Goal: Information Seeking & Learning: Learn about a topic

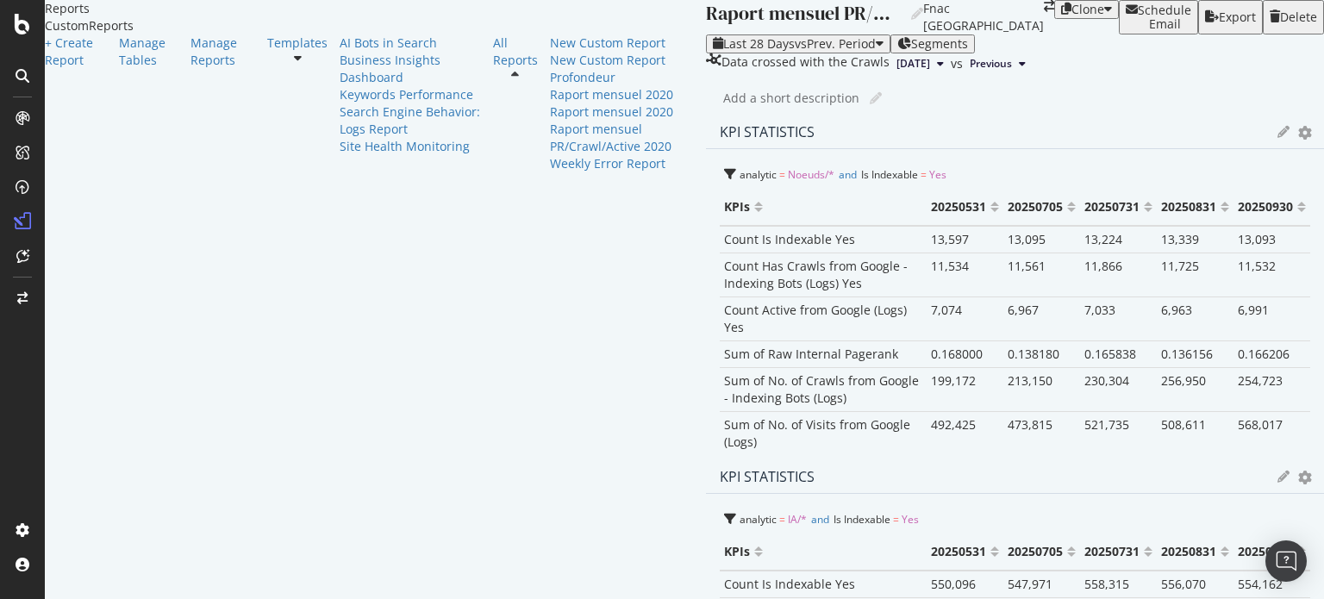
drag, startPoint x: 550, startPoint y: 264, endPoint x: 600, endPoint y: 257, distance: 50.5
drag, startPoint x: 576, startPoint y: 285, endPoint x: 609, endPoint y: 285, distance: 32.8
drag, startPoint x: 915, startPoint y: 351, endPoint x: 1061, endPoint y: 368, distance: 146.7
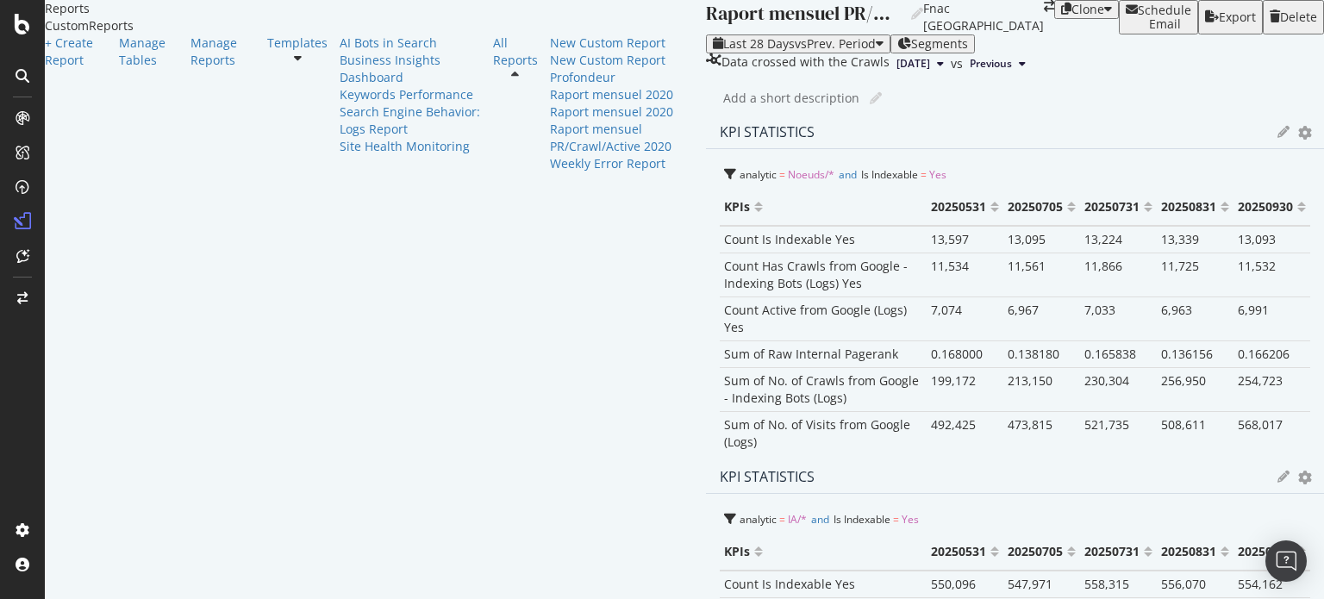
drag, startPoint x: 561, startPoint y: 362, endPoint x: 720, endPoint y: 389, distance: 160.9
click at [720, 389] on div "KPI STATISTICS KPIs Table Edit KPIs Edit Filter Export as CSV Delete Add to Cus…" at bounding box center [1015, 287] width 618 height 345
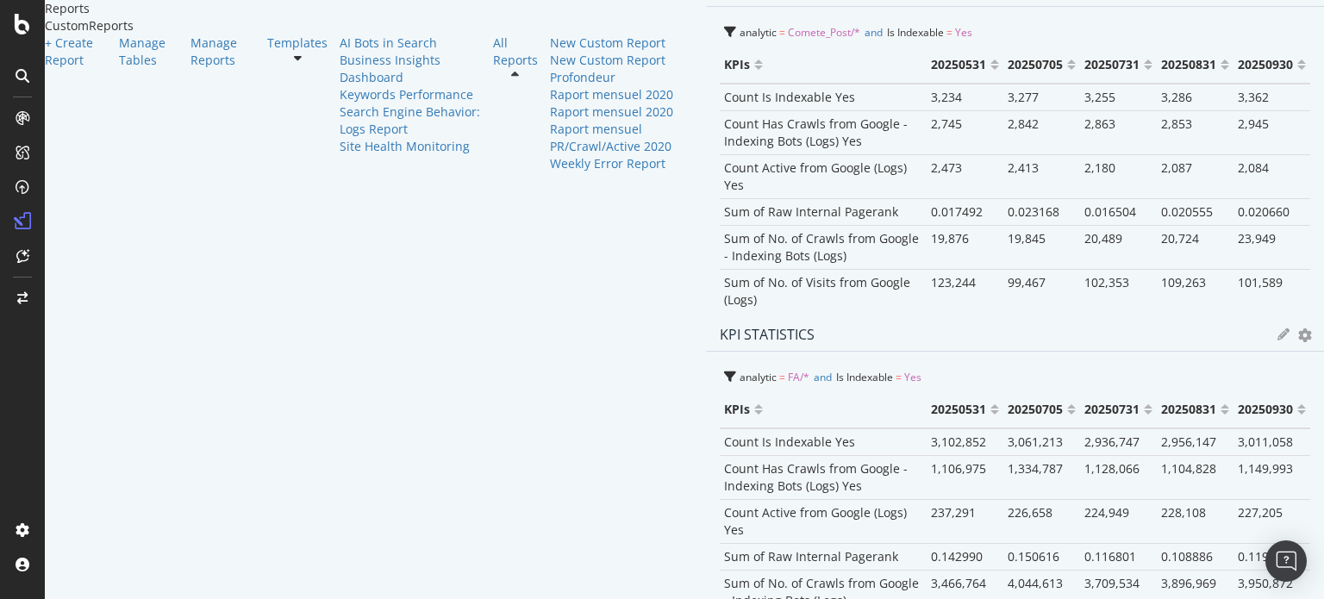
scroll to position [862, 0]
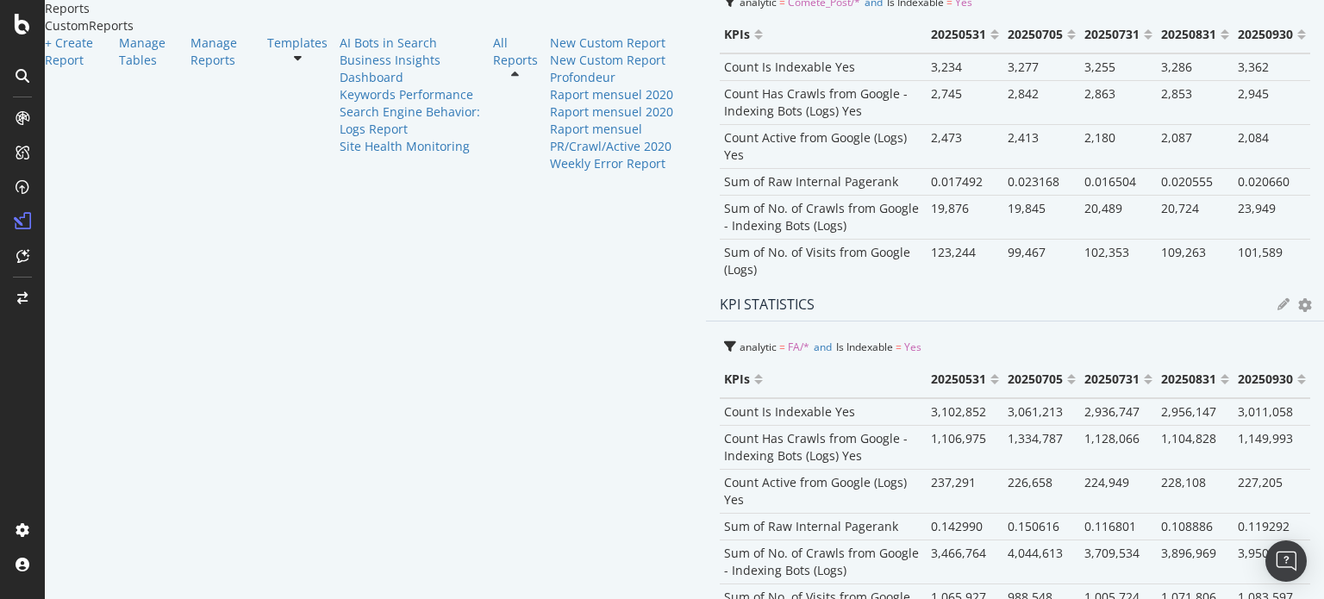
drag, startPoint x: 1129, startPoint y: 346, endPoint x: 937, endPoint y: 309, distance: 195.6
drag, startPoint x: 1007, startPoint y: 317, endPoint x: 1205, endPoint y: 329, distance: 198.6
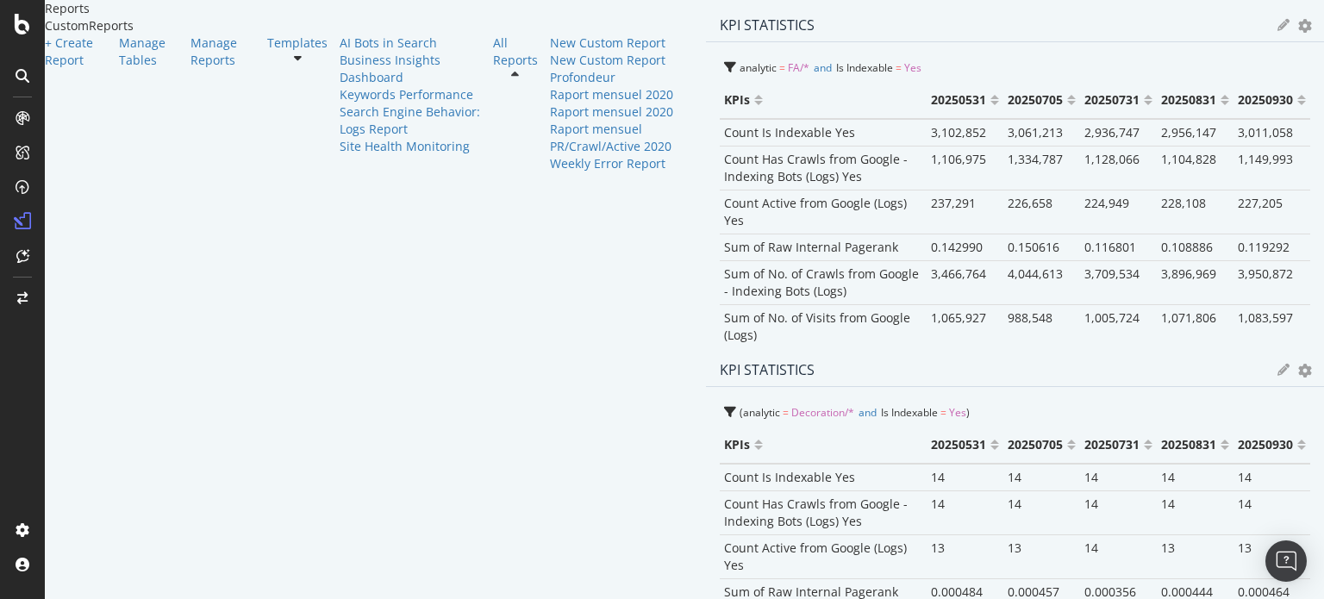
scroll to position [1207, 0]
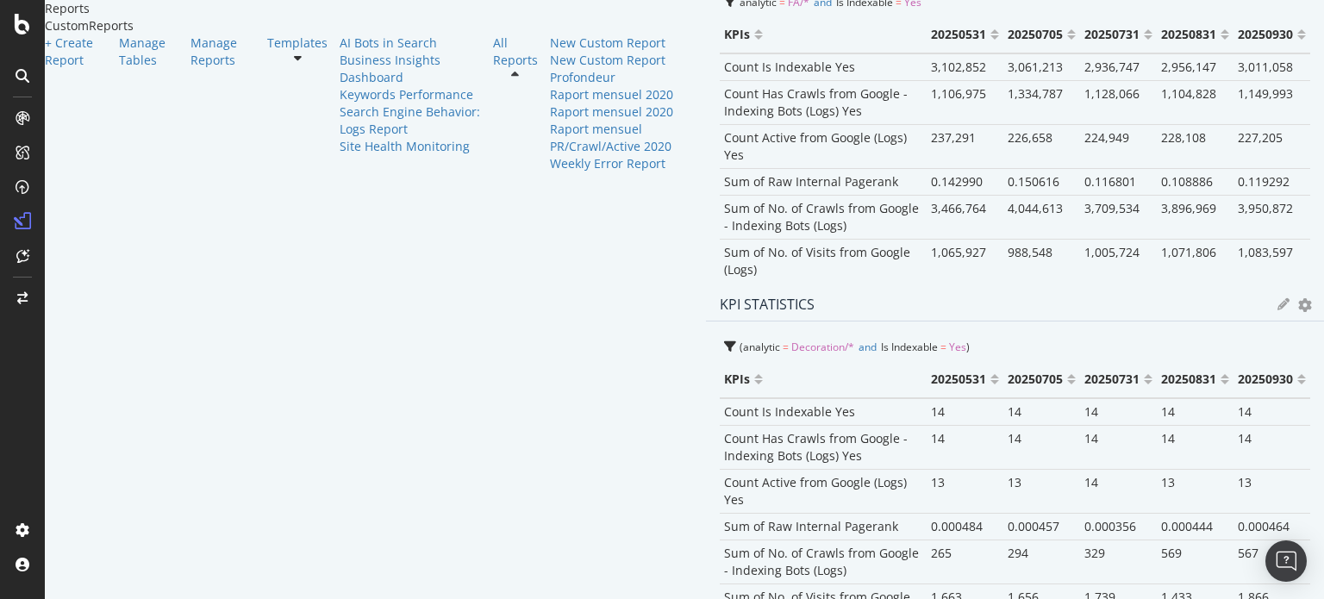
drag, startPoint x: 555, startPoint y: 303, endPoint x: 674, endPoint y: 310, distance: 119.2
click at [706, 310] on div "KPI STATISTICS KPIs Table Edit KPIs Edit Filter Export as CSV Delete Add to Cus…" at bounding box center [1015, 296] width 618 height 2776
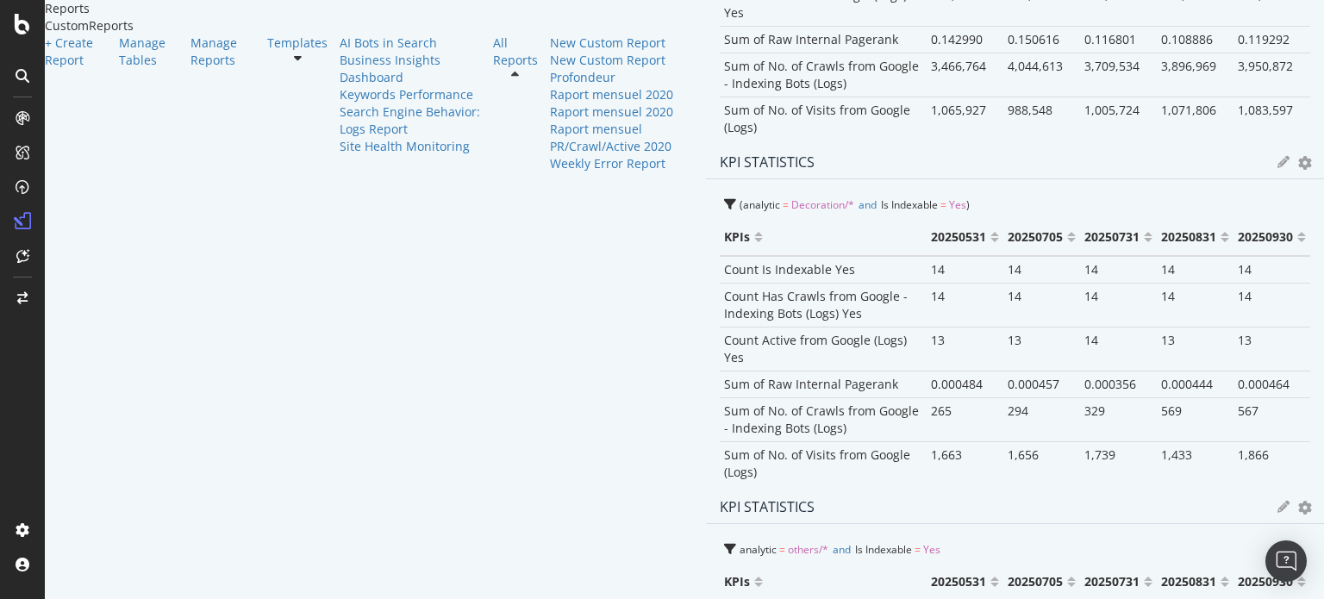
scroll to position [1379, 0]
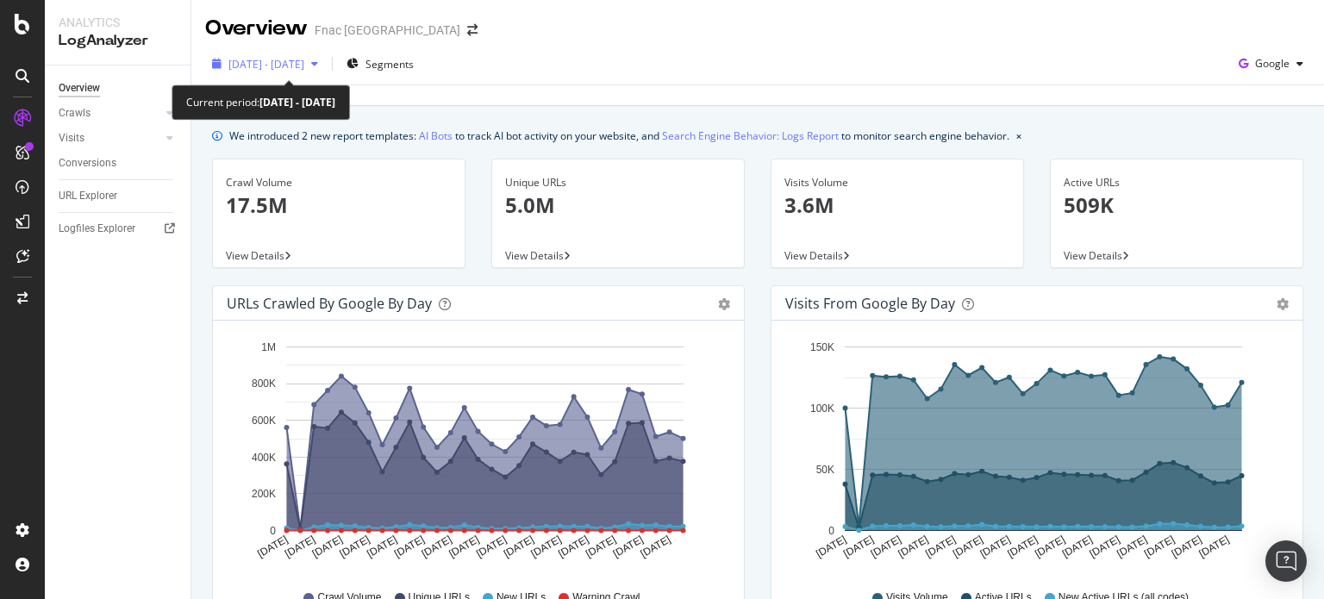
click at [304, 64] on span "[DATE] - [DATE]" at bounding box center [266, 64] width 76 height 15
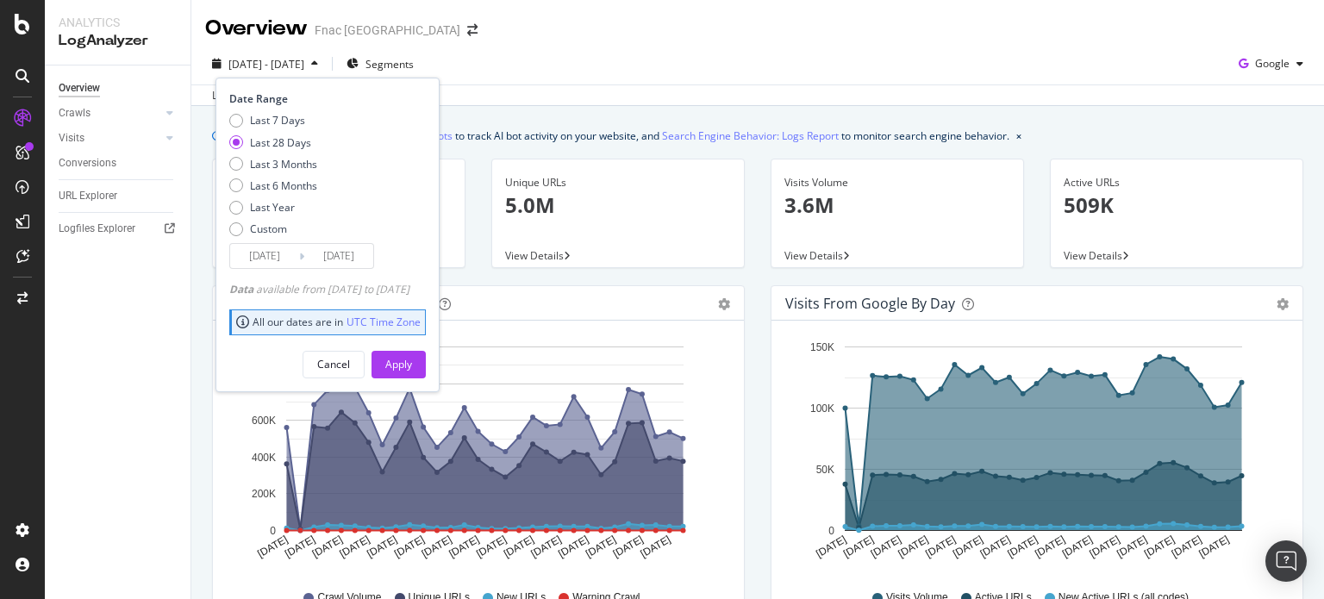
click at [281, 256] on input "[DATE]" at bounding box center [264, 256] width 69 height 24
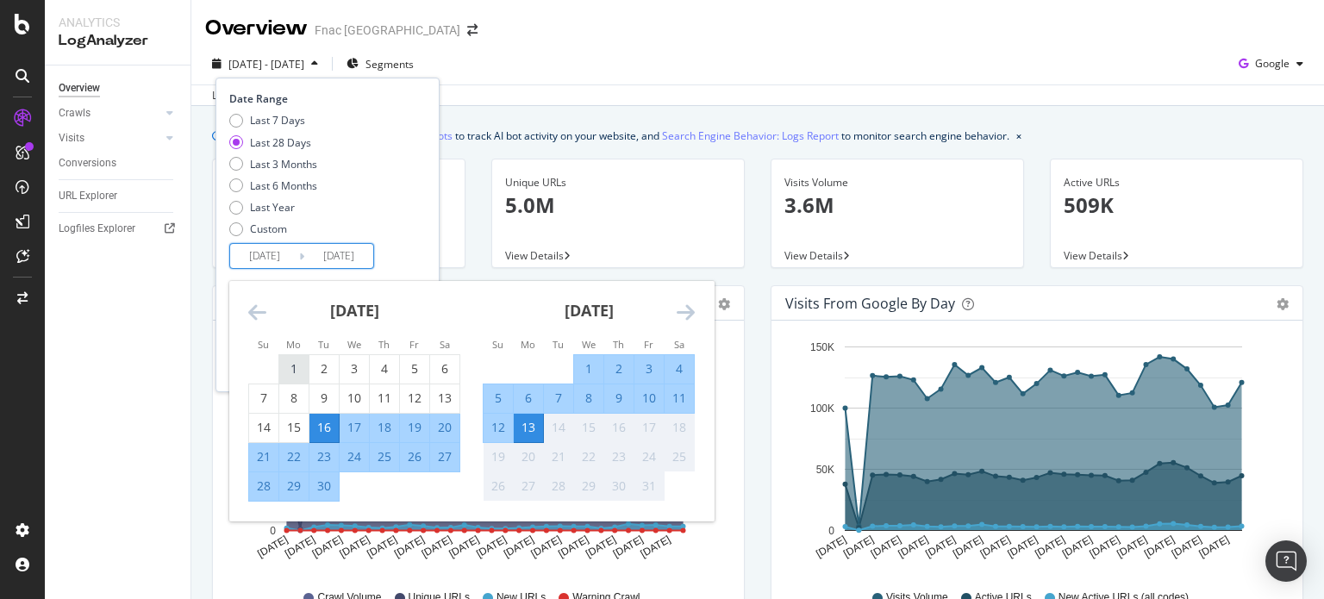
click at [289, 365] on div "1" at bounding box center [293, 368] width 29 height 17
type input "[DATE]"
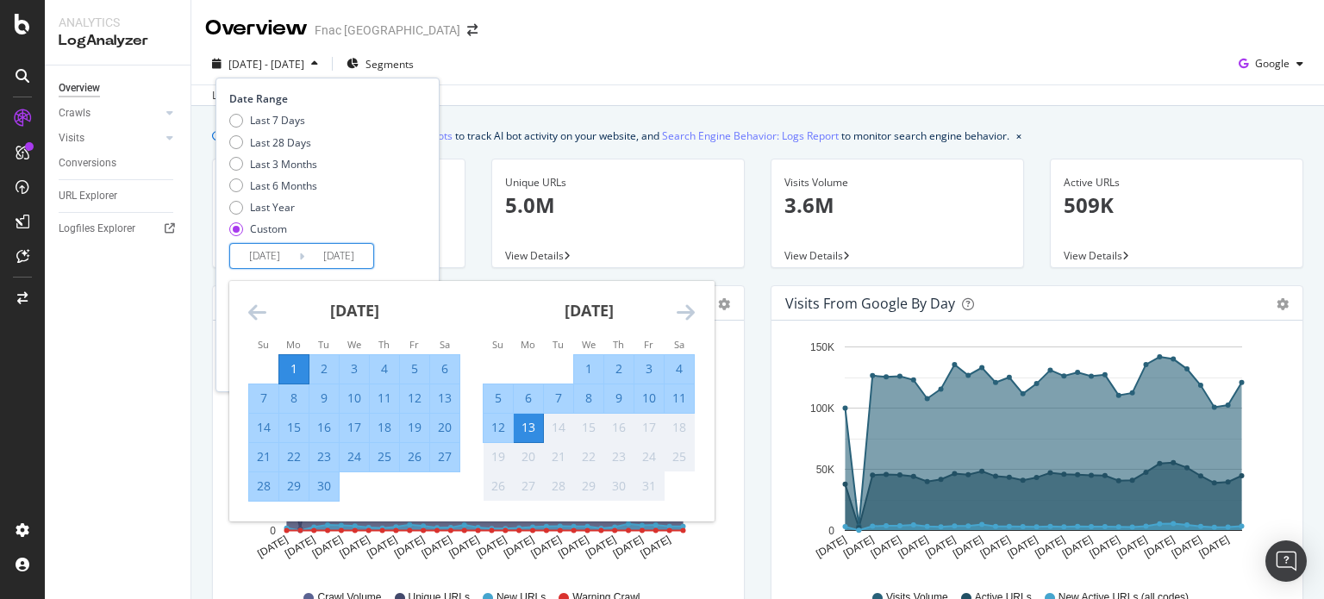
click at [318, 485] on div "30" at bounding box center [323, 486] width 29 height 17
type input "[DATE]"
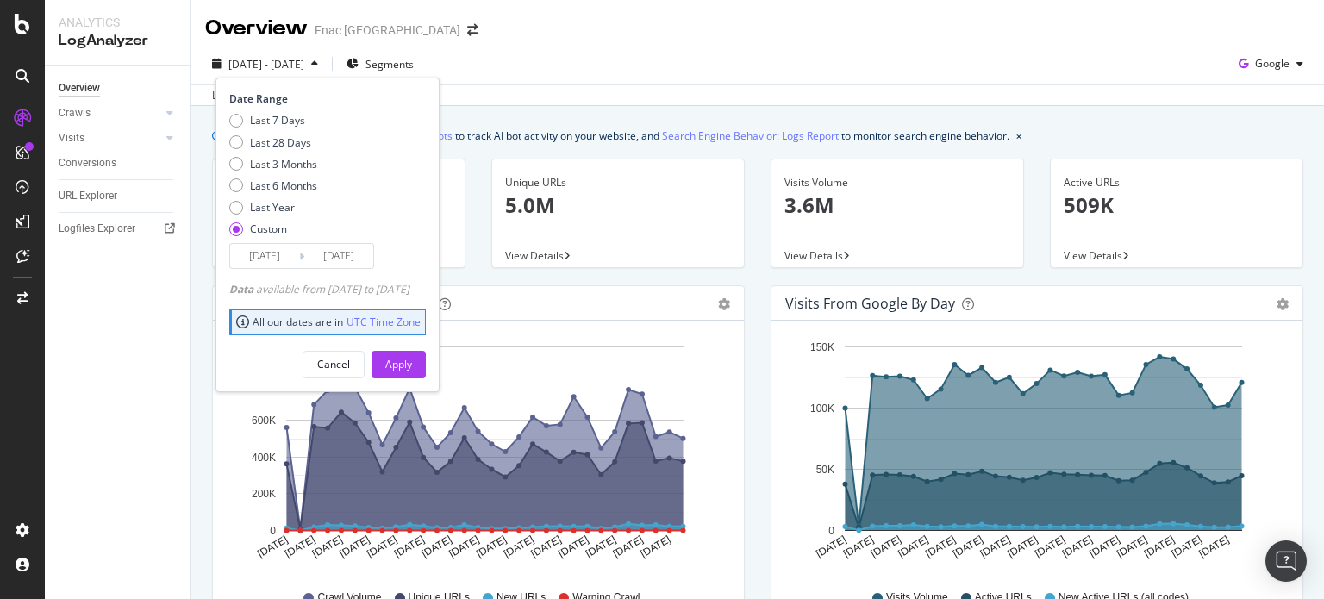
click at [420, 341] on div "Cancel Apply" at bounding box center [327, 358] width 197 height 41
click at [412, 353] on div "Apply" at bounding box center [398, 365] width 27 height 26
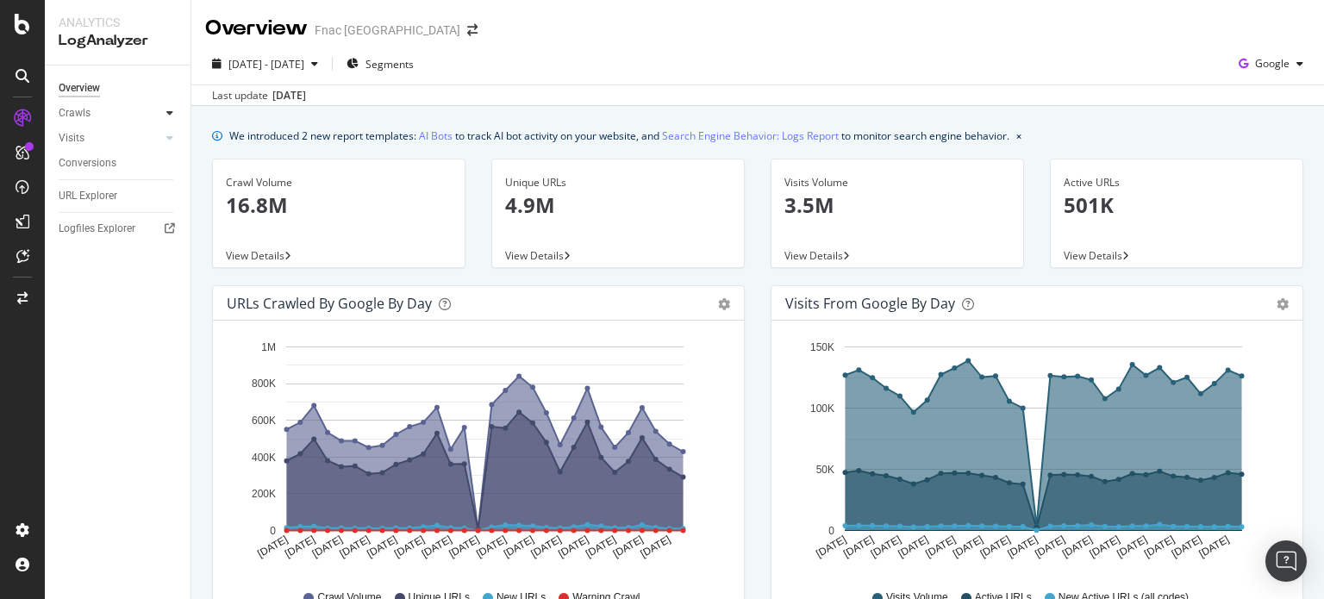
click at [169, 115] on icon at bounding box center [169, 113] width 7 height 10
click at [103, 207] on div "HTTP Codes" at bounding box center [95, 206] width 59 height 18
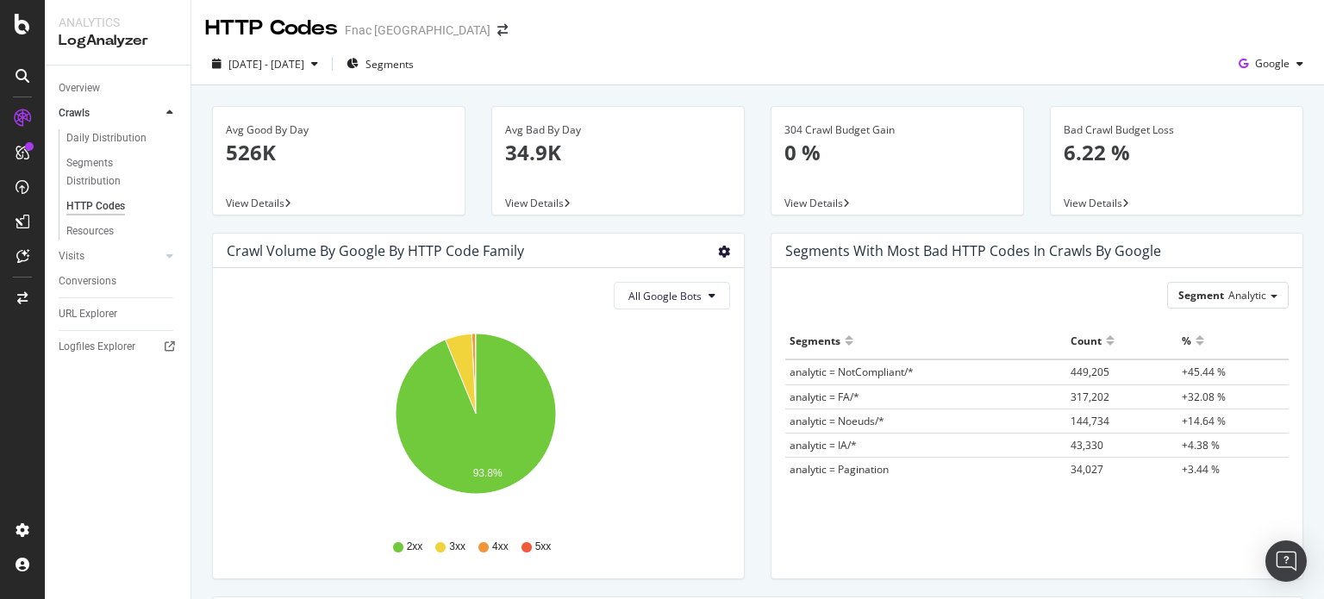
click at [718, 253] on icon "gear" at bounding box center [724, 252] width 12 height 12
click at [638, 316] on span "Table" at bounding box center [674, 322] width 136 height 26
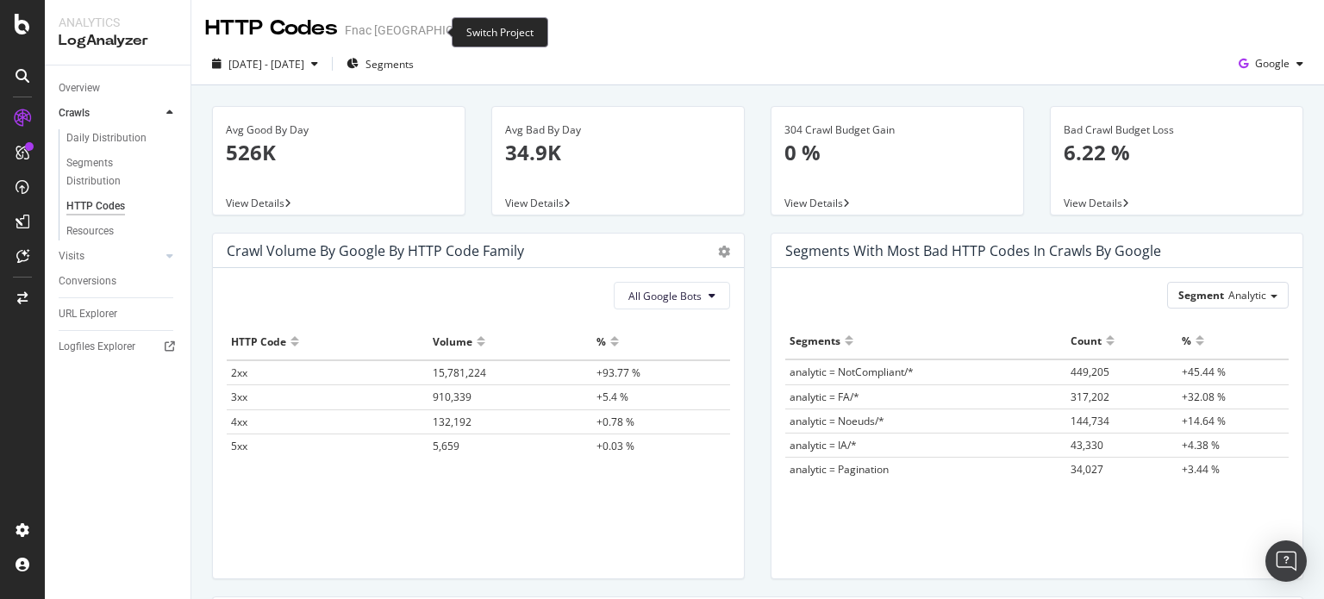
click at [497, 31] on icon "arrow-right-arrow-left" at bounding box center [502, 30] width 10 height 12
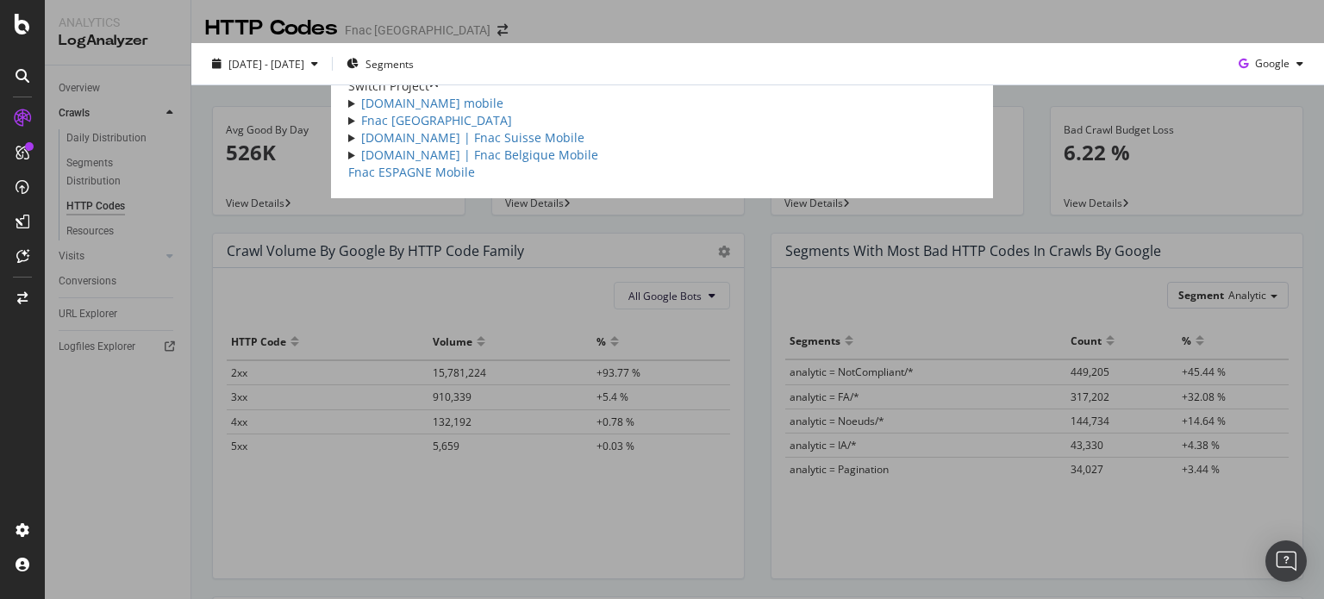
click at [348, 181] on div "[DOMAIN_NAME] mobile Weekly mobile [DOMAIN_NAME] Ad-Hoc Project Fnac Full Logs …" at bounding box center [662, 138] width 628 height 86
click at [348, 164] on summary "[DOMAIN_NAME] | Fnac Belgique Mobile" at bounding box center [662, 155] width 628 height 17
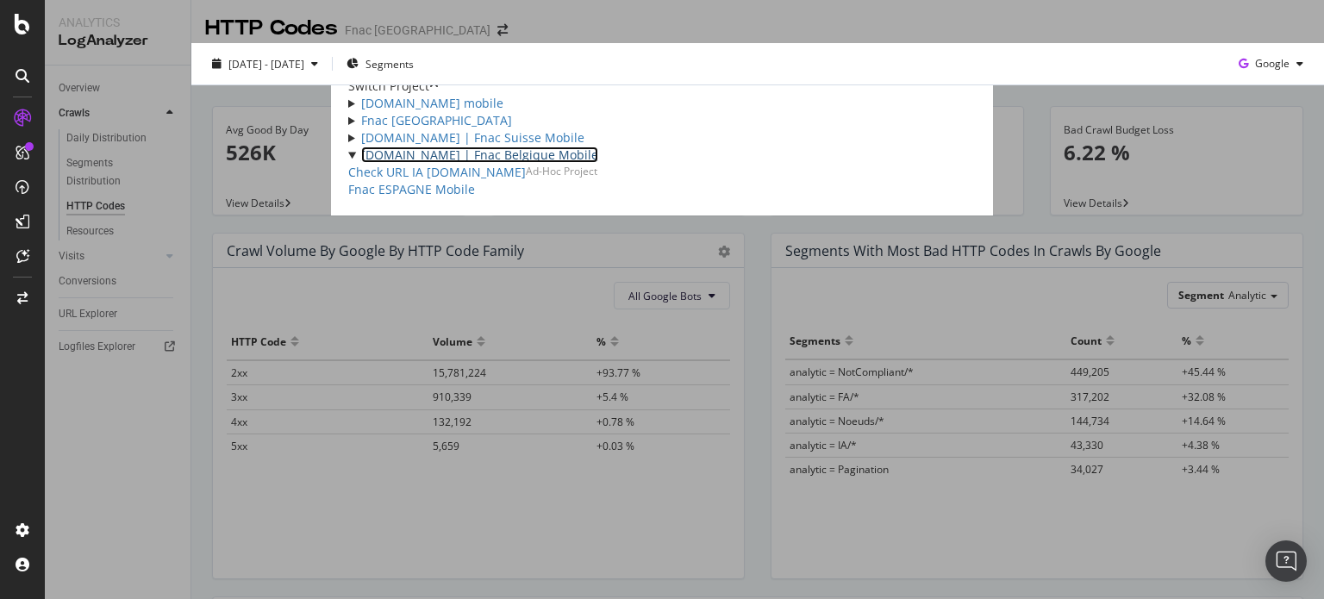
click at [361, 163] on link "[DOMAIN_NAME] | Fnac Belgique Mobile" at bounding box center [479, 155] width 237 height 16
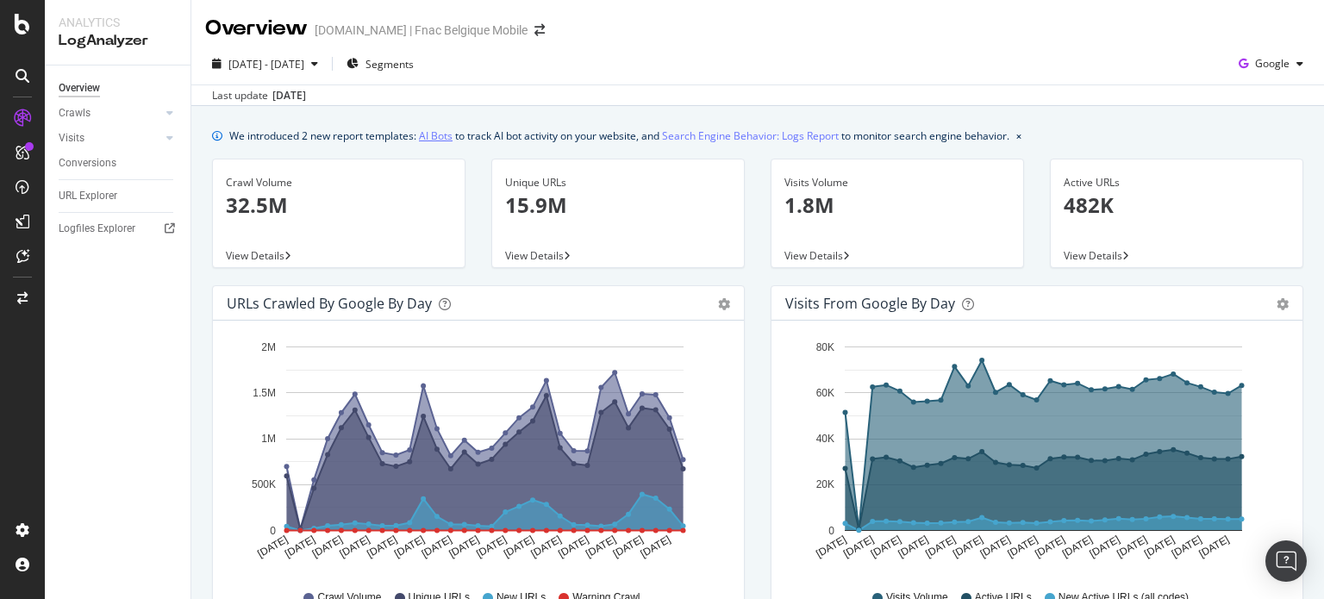
click at [436, 138] on link "AI Bots" at bounding box center [436, 136] width 34 height 18
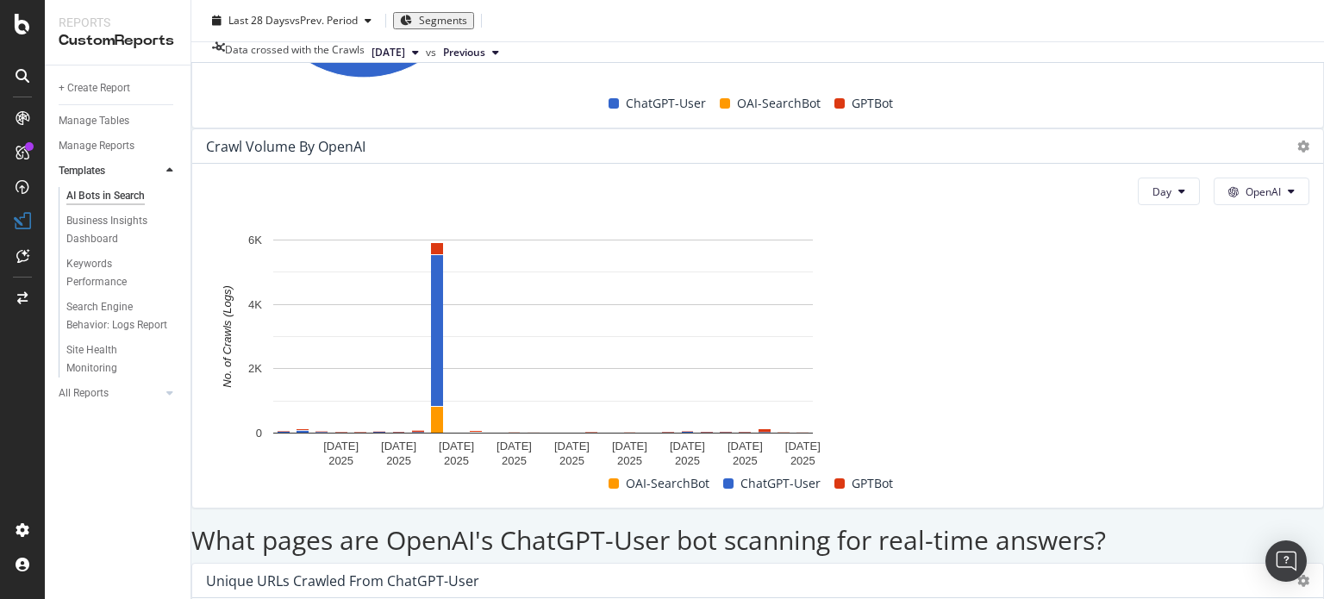
scroll to position [1465, 0]
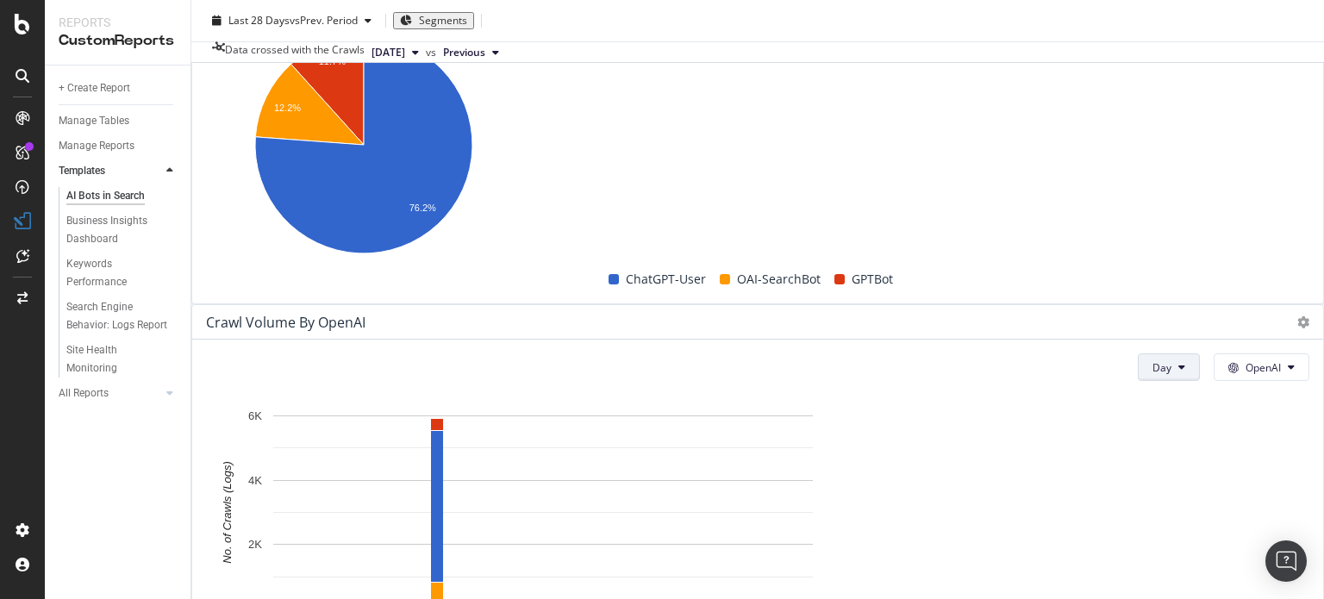
click at [1155, 353] on button "Day" at bounding box center [1169, 367] width 62 height 28
click at [1117, 281] on span "Month" at bounding box center [1127, 286] width 31 height 16
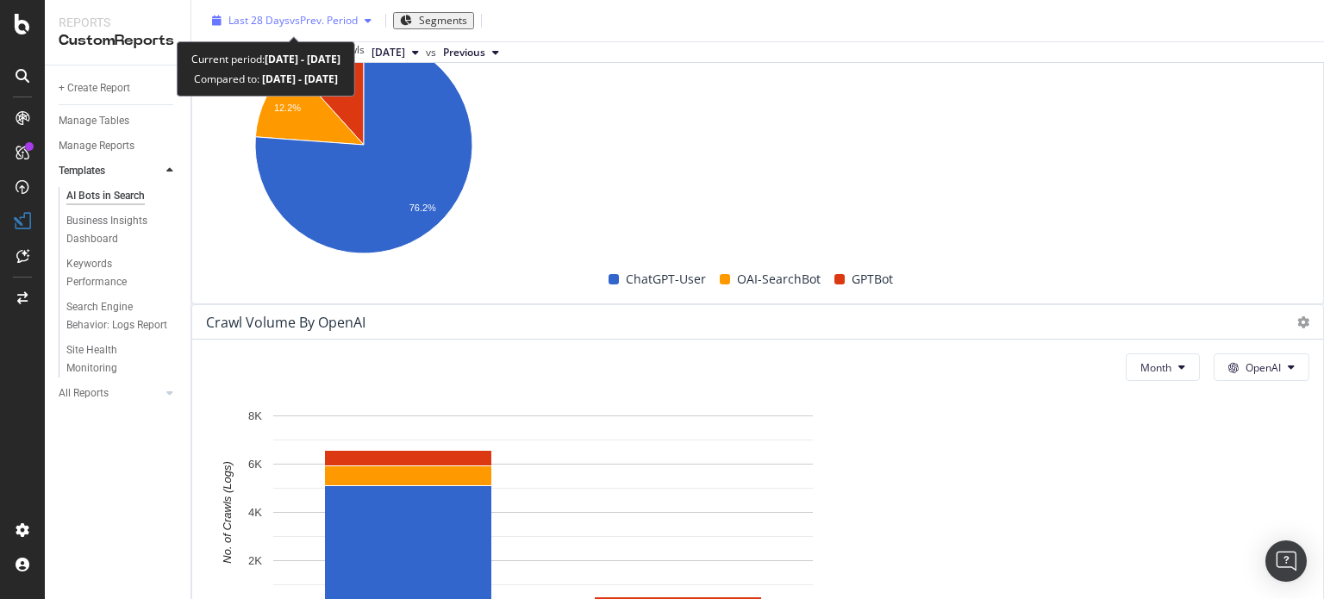
click at [328, 28] on div "Last 28 Days vs Prev. Period" at bounding box center [291, 21] width 173 height 26
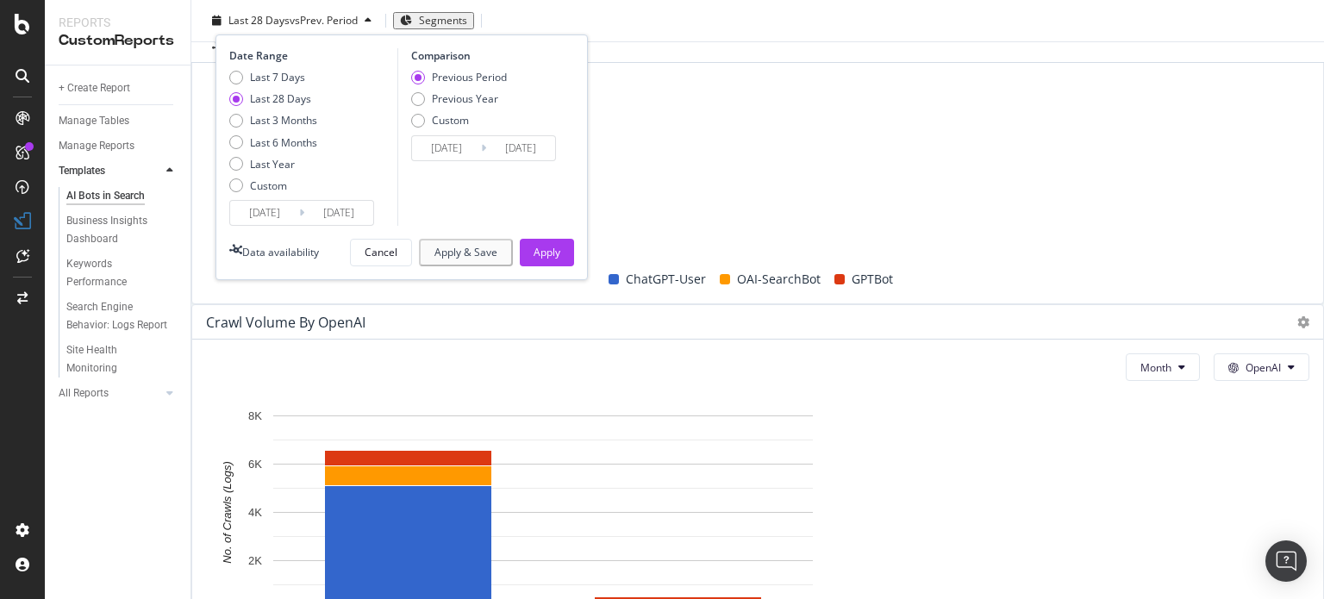
click at [286, 131] on div "Last 7 Days Last 28 Days Last 3 Months Last 6 Months Last Year Custom" at bounding box center [273, 135] width 88 height 130
click at [289, 141] on div "Last 6 Months" at bounding box center [283, 142] width 67 height 15
type input "[DATE]"
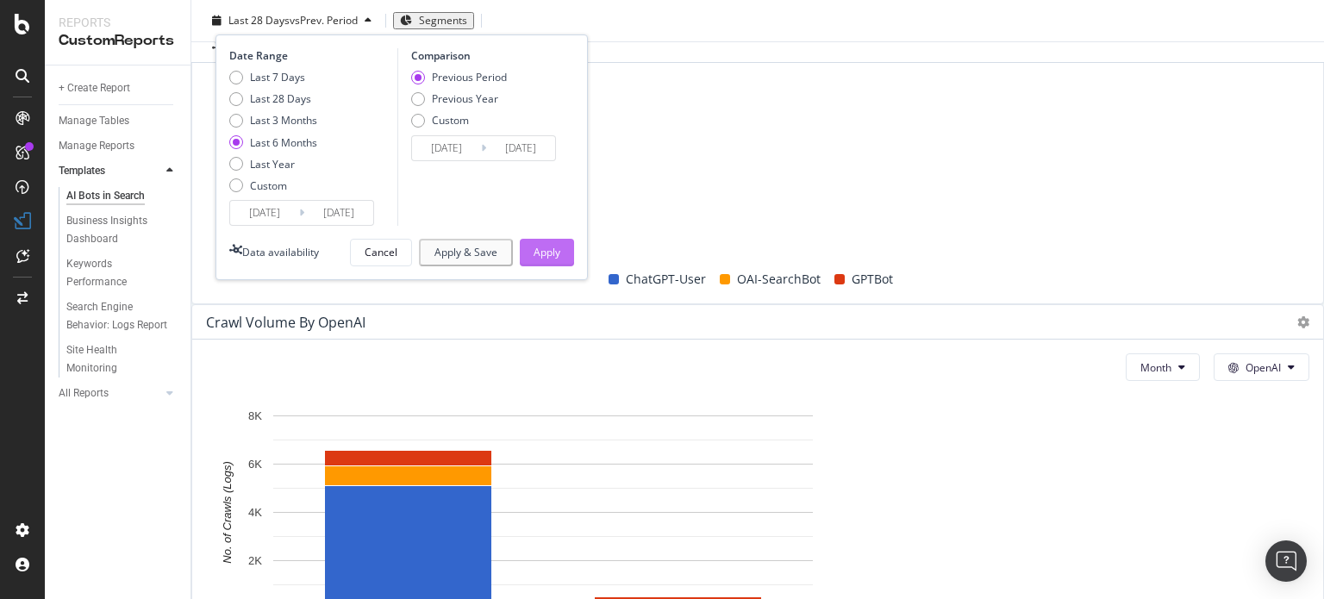
click at [557, 251] on div "Apply" at bounding box center [547, 252] width 27 height 15
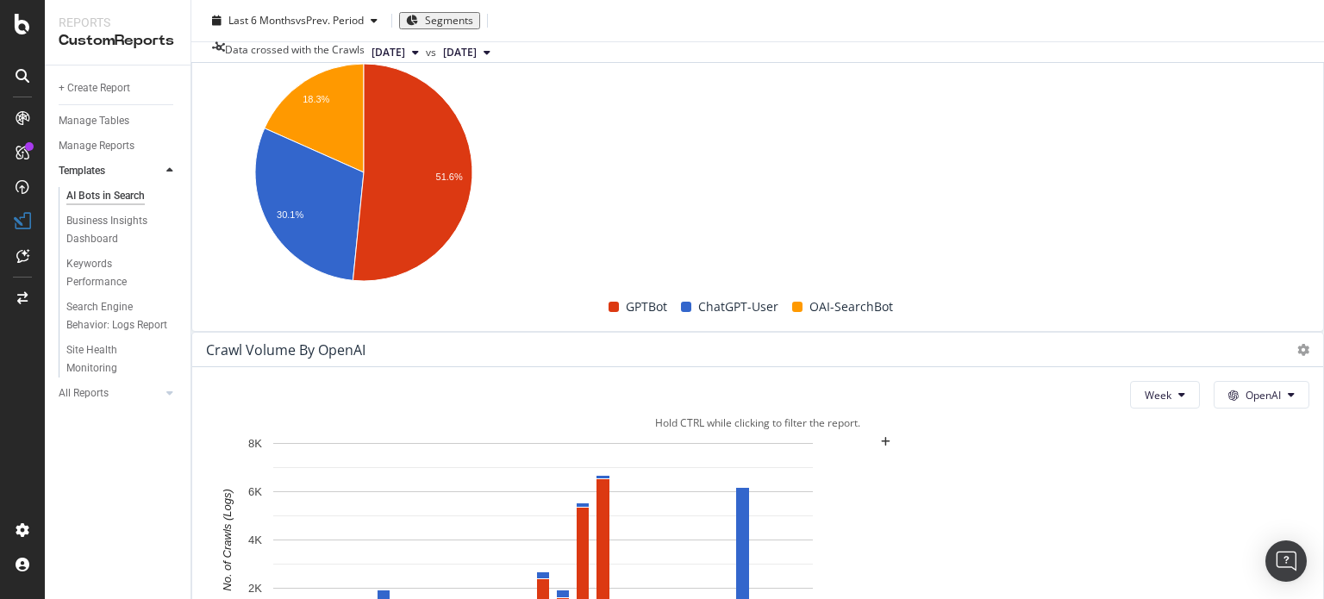
scroll to position [1552, 0]
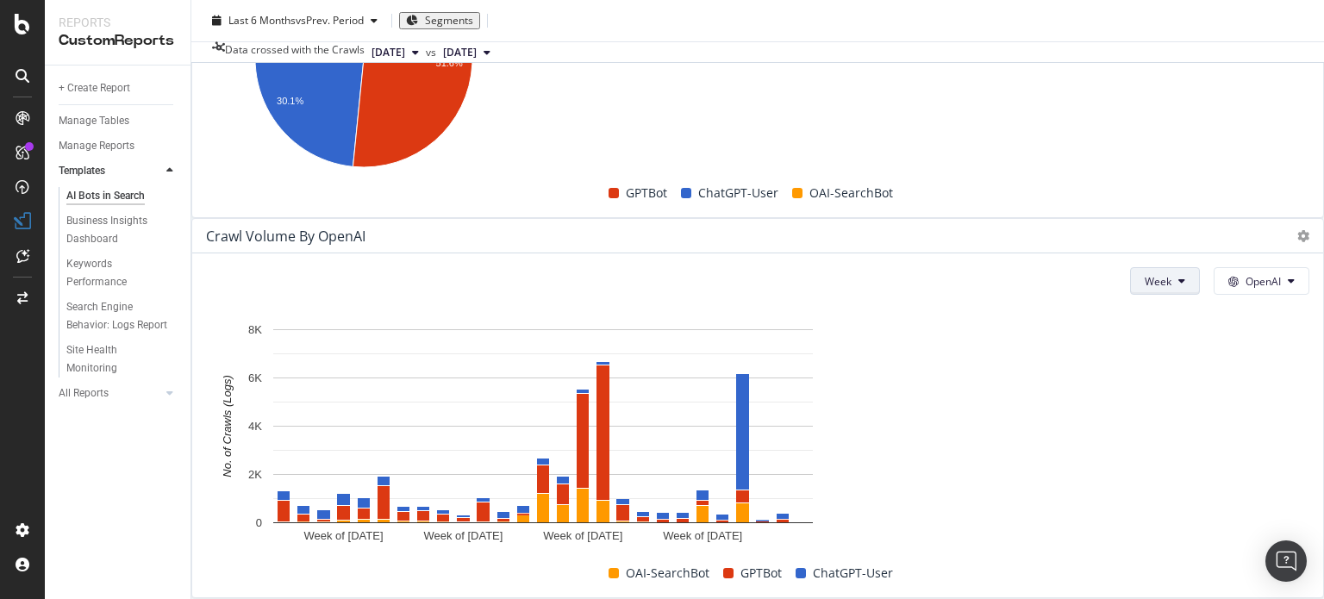
click at [1138, 267] on button "Week" at bounding box center [1165, 281] width 70 height 28
click at [1115, 200] on span "Month" at bounding box center [1119, 200] width 31 height 16
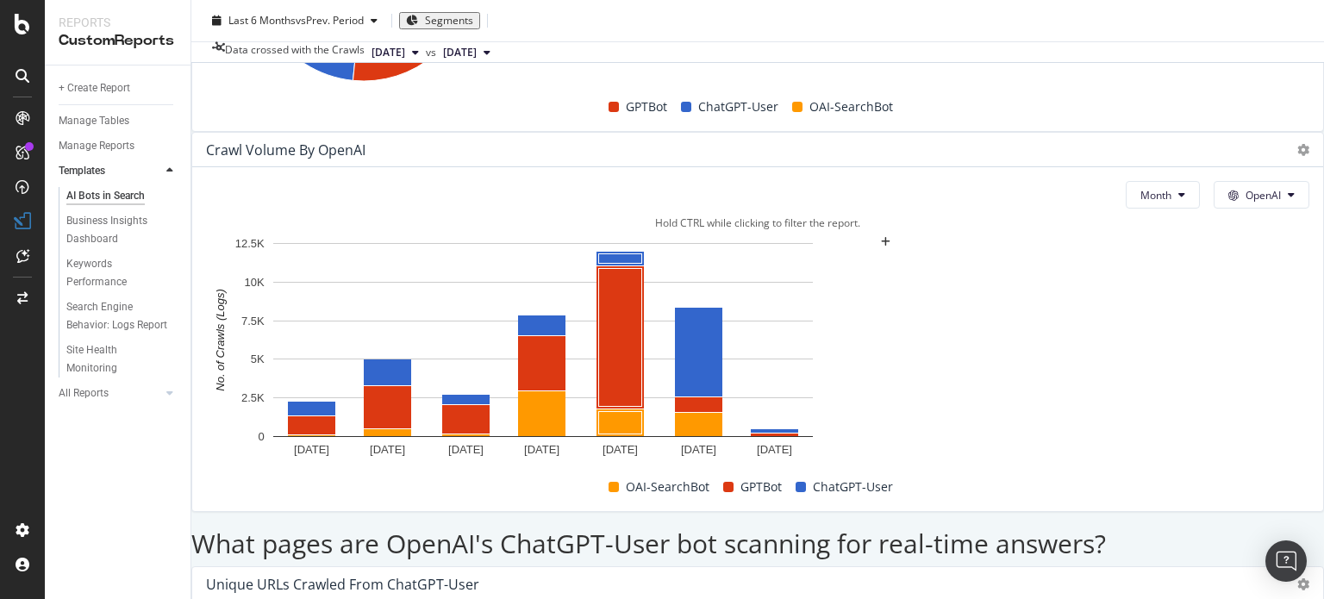
scroll to position [1810, 0]
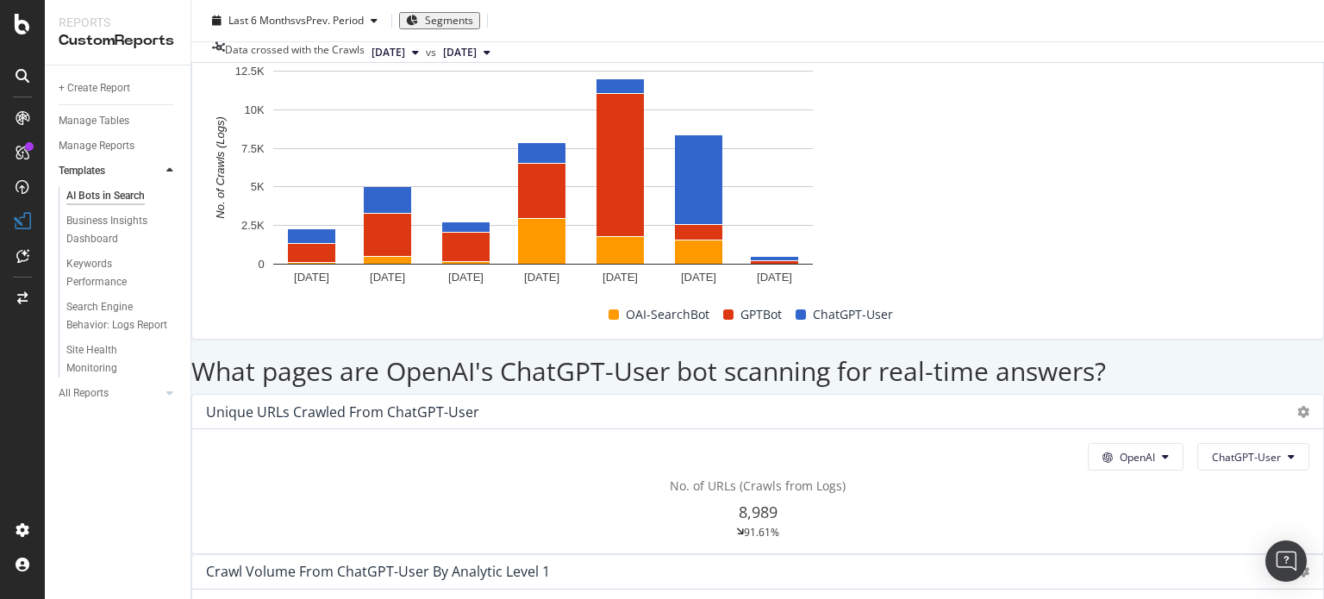
click at [848, 380] on span "Month" at bounding box center [849, 385] width 31 height 16
click at [1197, 443] on button "ChatGPT-User" at bounding box center [1253, 457] width 112 height 28
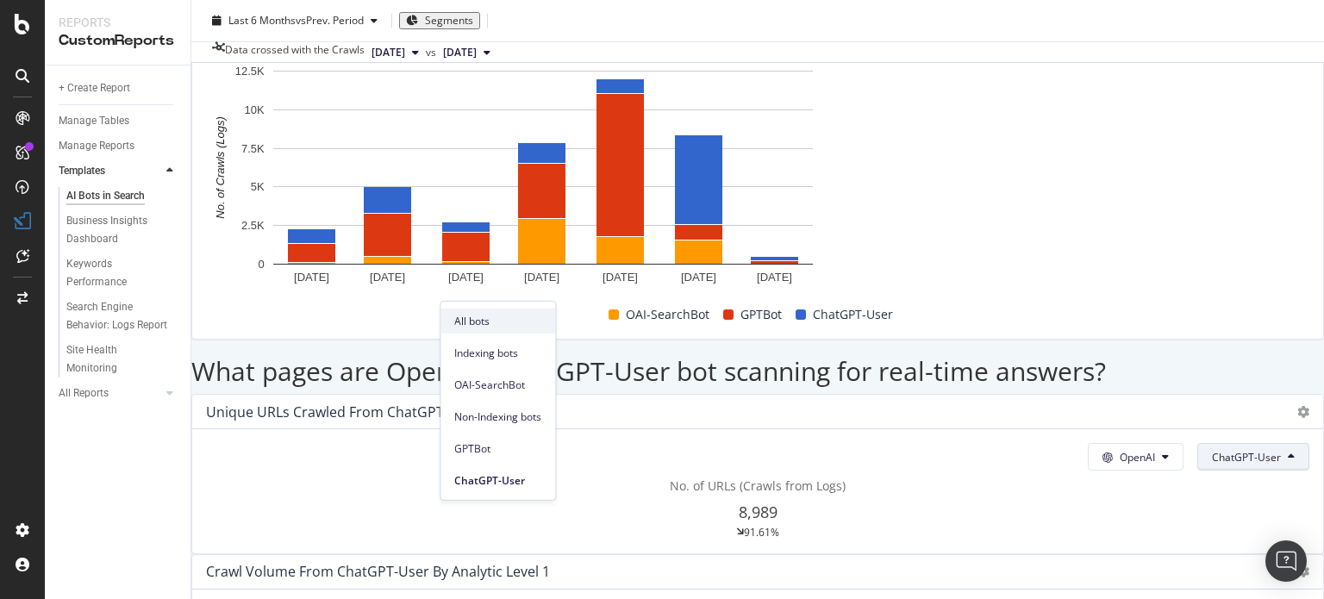
click at [521, 314] on span "All bots" at bounding box center [497, 321] width 87 height 16
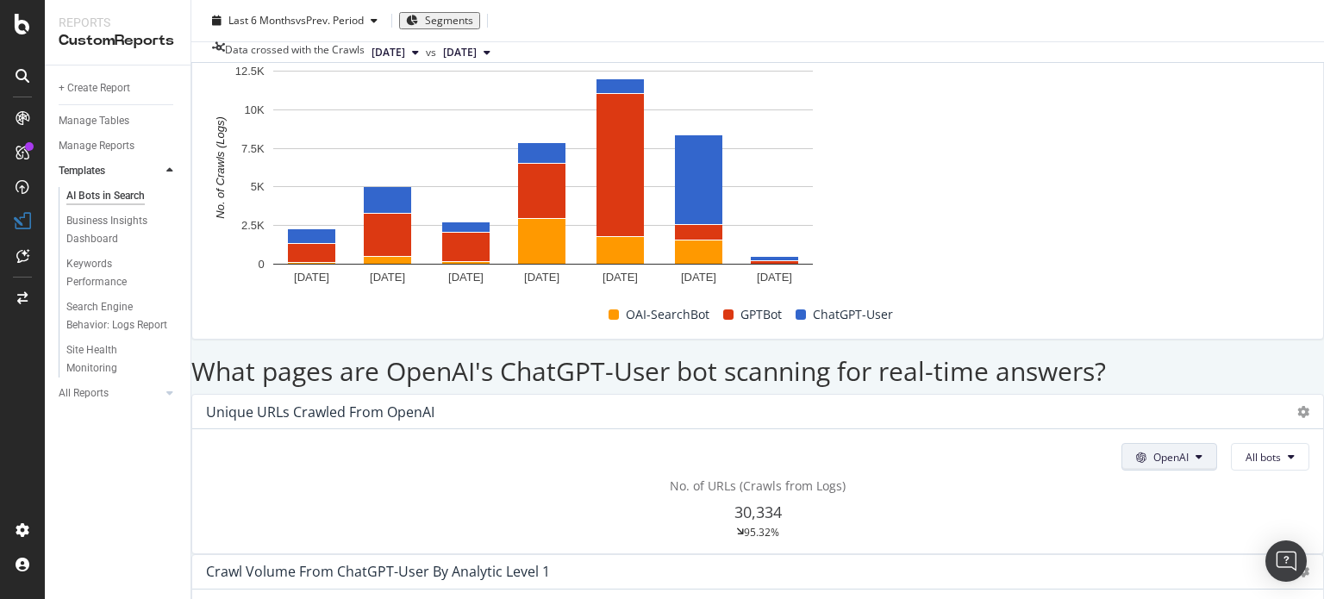
click at [1122, 443] on button "OpenAI" at bounding box center [1170, 457] width 96 height 28
click at [550, 395] on div "Unique URLs Crawled from OpenAI" at bounding box center [757, 412] width 1131 height 34
click at [543, 395] on div "Unique URLs Crawled from OpenAI" at bounding box center [757, 412] width 1131 height 34
click at [1297, 406] on icon at bounding box center [1303, 412] width 12 height 12
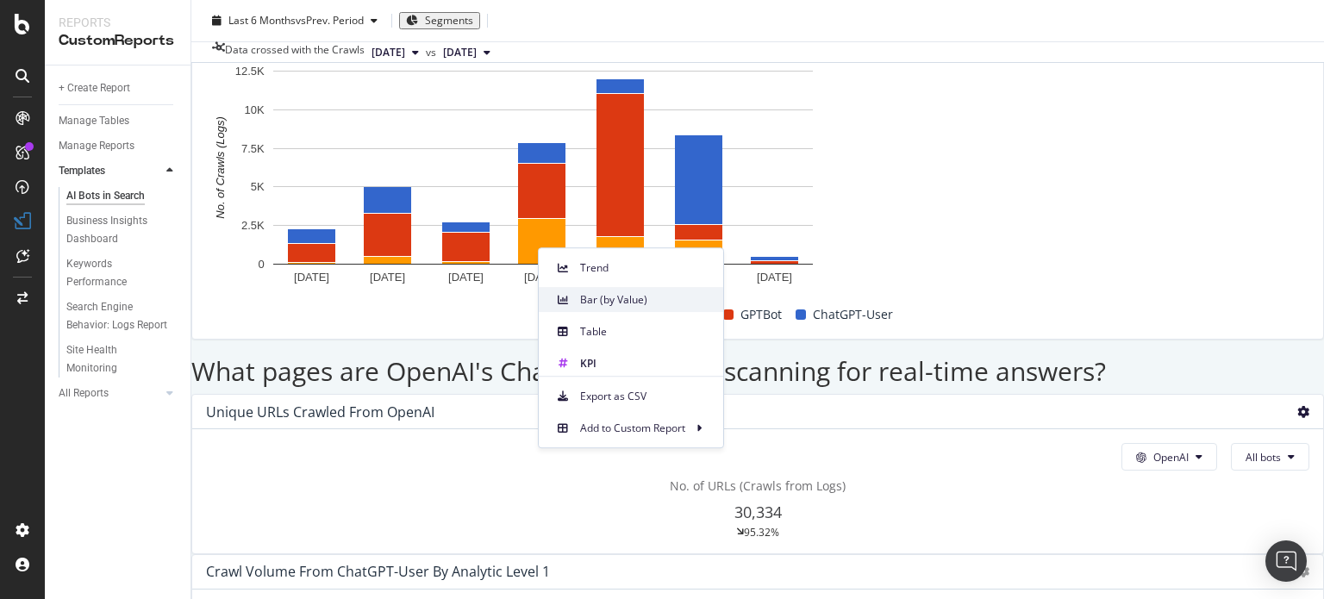
click at [600, 305] on span "Bar (by Value)" at bounding box center [644, 300] width 129 height 16
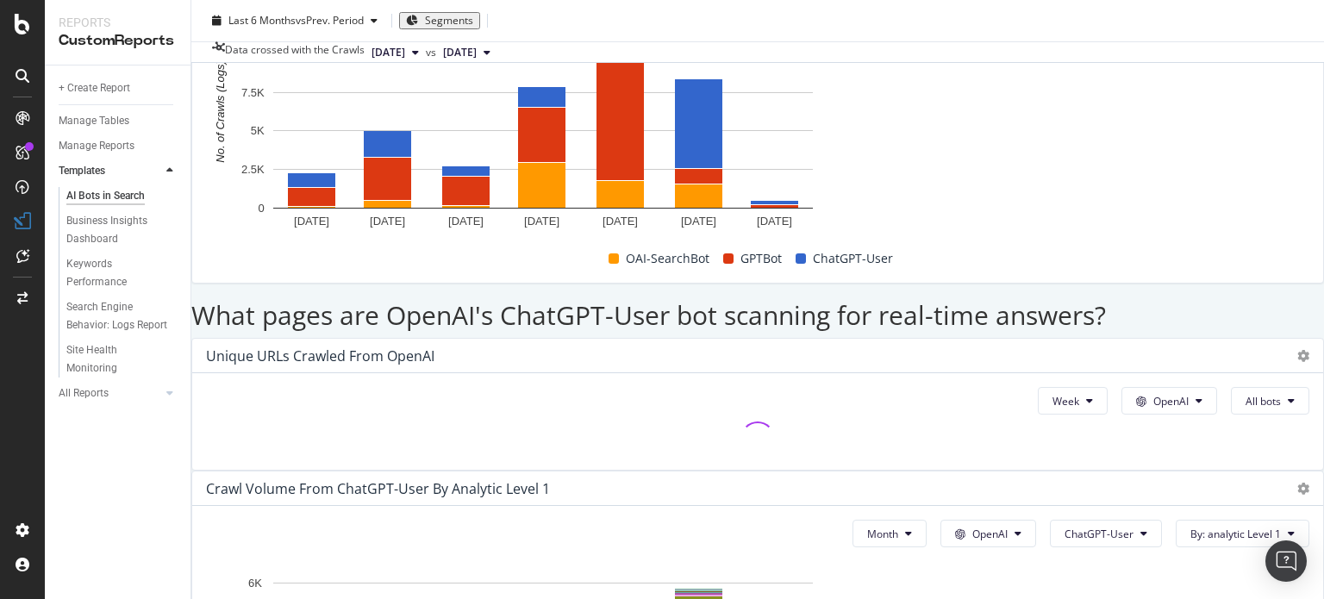
scroll to position [1896, 0]
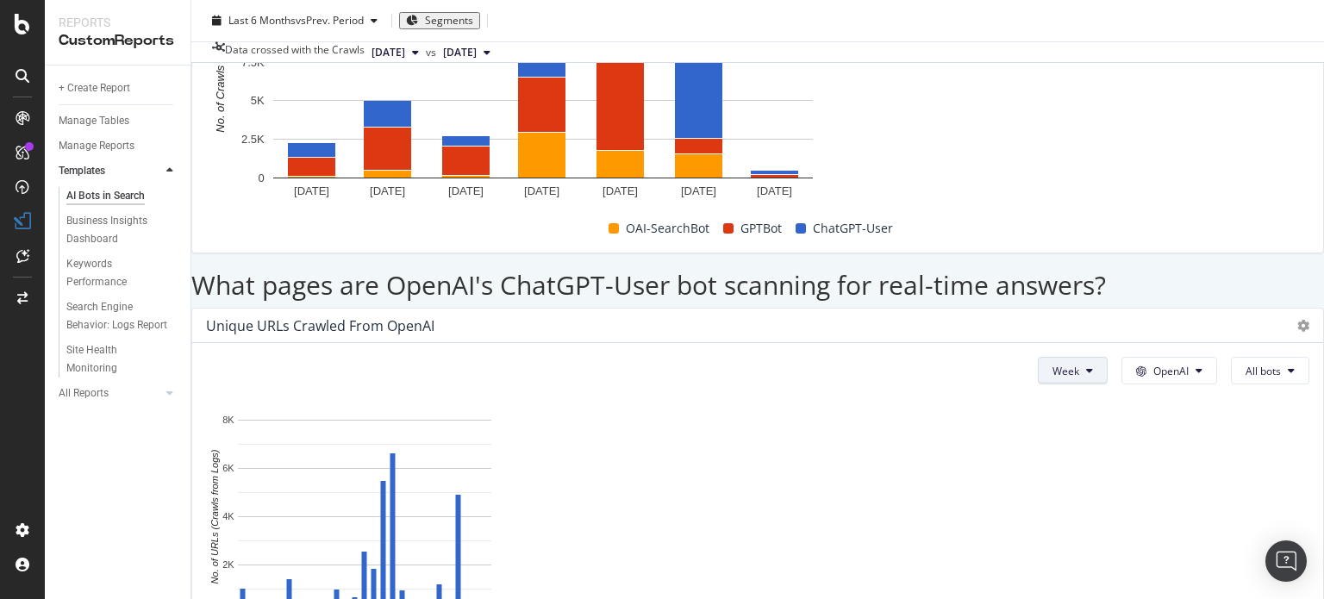
click at [1038, 357] on button "Week" at bounding box center [1073, 371] width 70 height 28
click at [303, 295] on span "Month" at bounding box center [309, 299] width 31 height 16
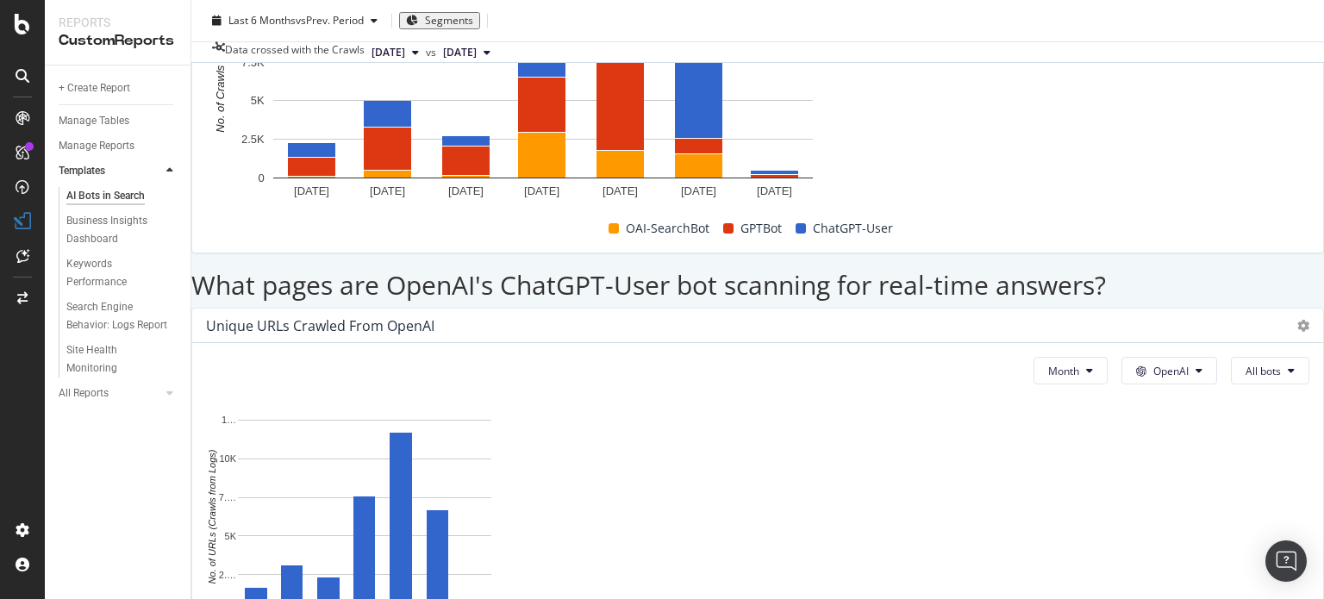
click at [1020, 357] on div "Month OpenAI All bots" at bounding box center [1165, 371] width 290 height 28
drag, startPoint x: 453, startPoint y: 199, endPoint x: 461, endPoint y: 203, distance: 9.3
click at [1122, 357] on button "OpenAI" at bounding box center [1170, 371] width 96 height 28
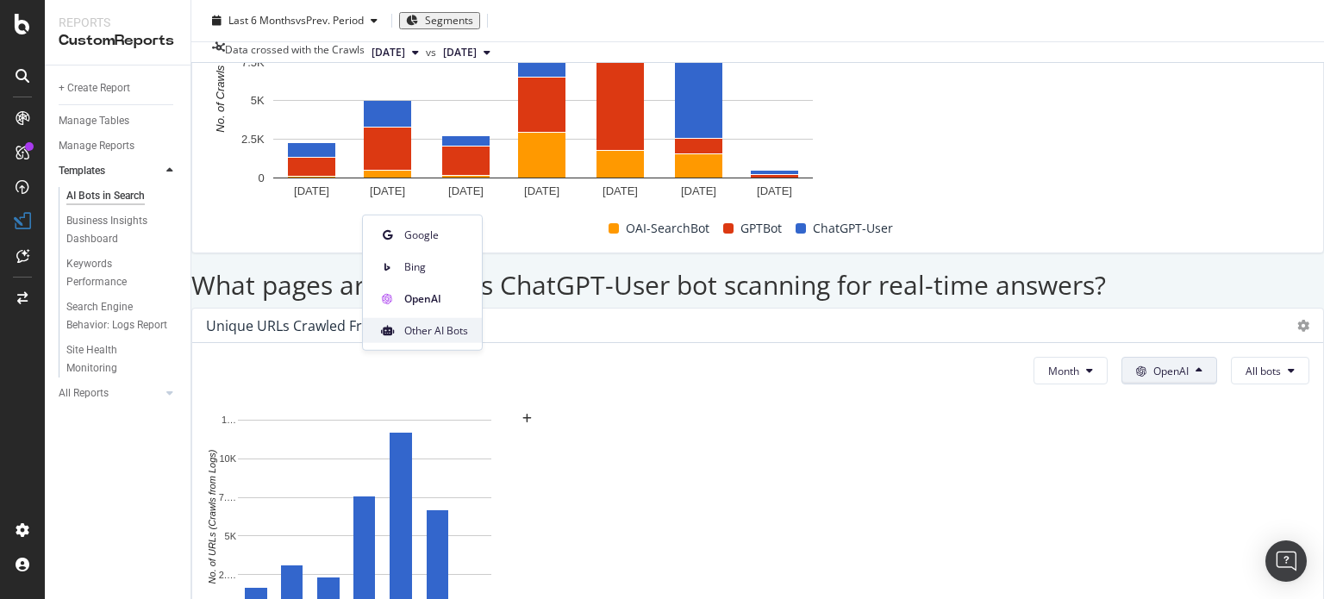
click at [438, 322] on span "Other AI Bots" at bounding box center [436, 330] width 64 height 16
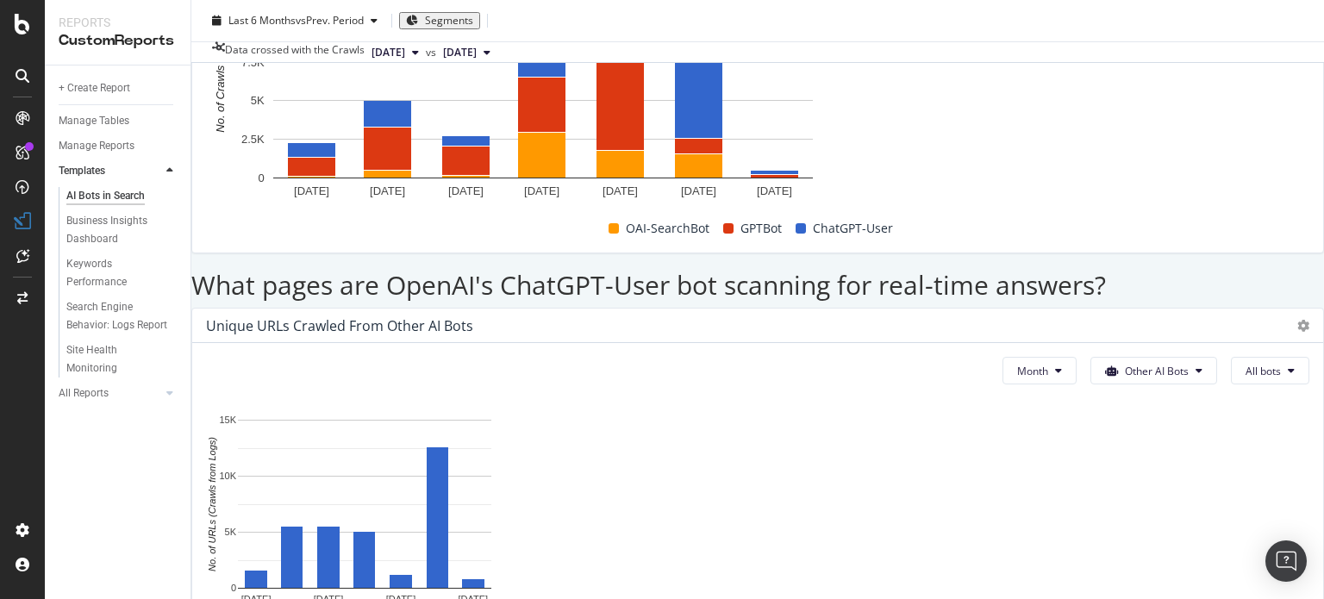
click at [979, 316] on div "Other AI Bots" at bounding box center [962, 327] width 119 height 32
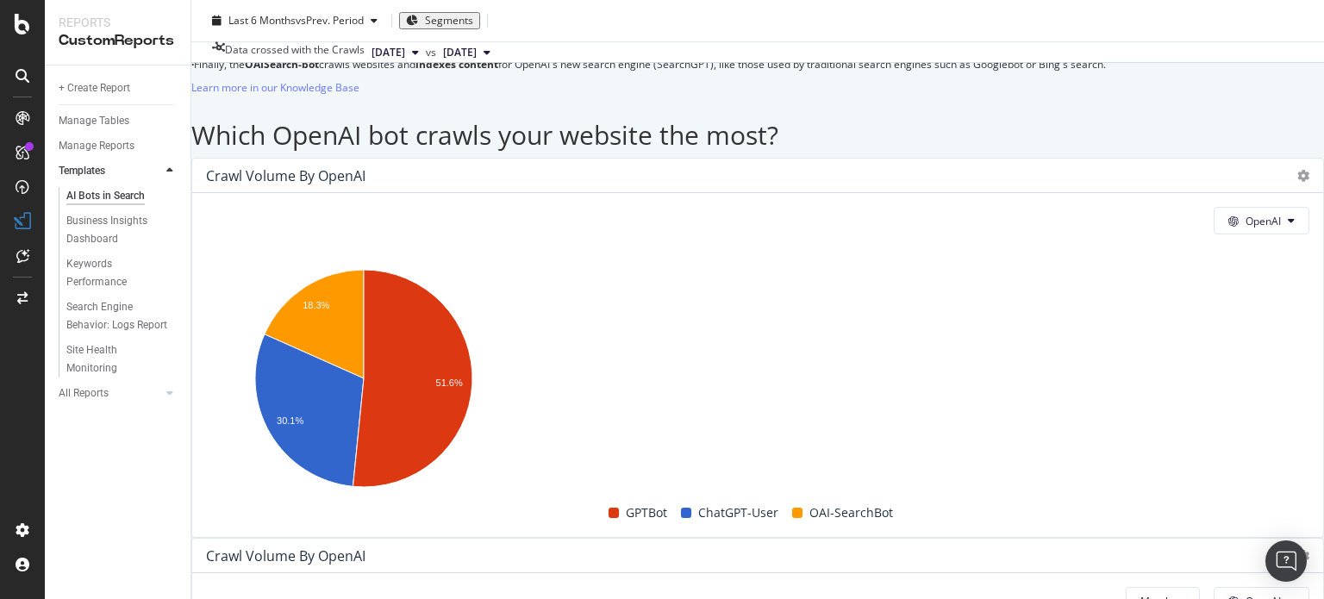
scroll to position [1231, 0]
